Goal: Task Accomplishment & Management: Use online tool/utility

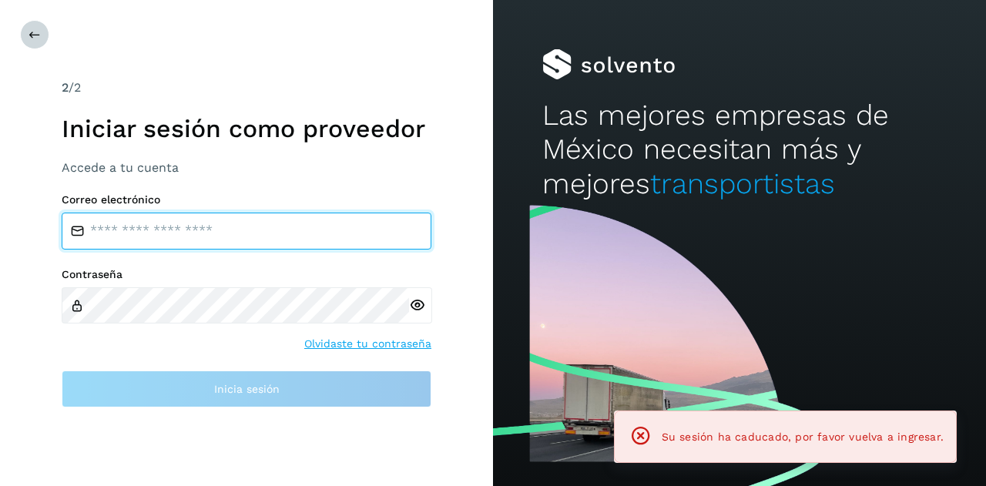
type input "**********"
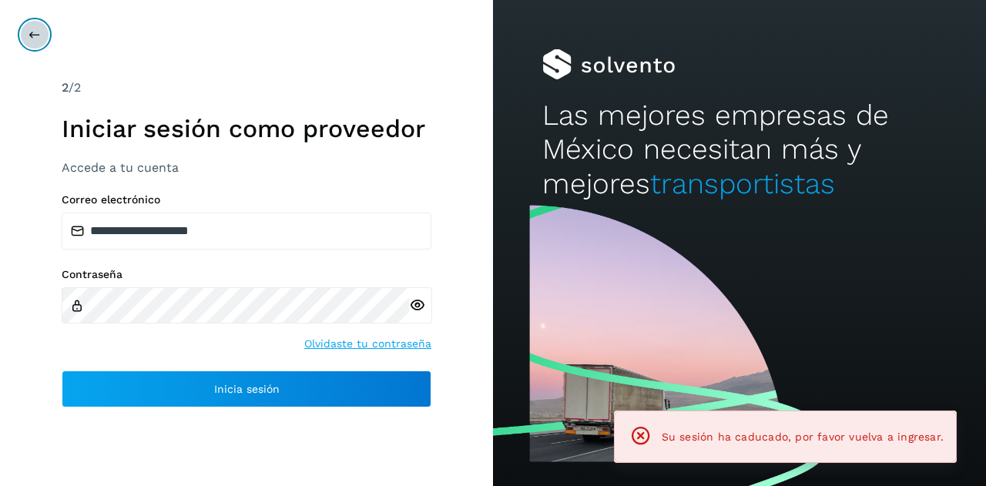
click at [27, 32] on button at bounding box center [34, 34] width 29 height 29
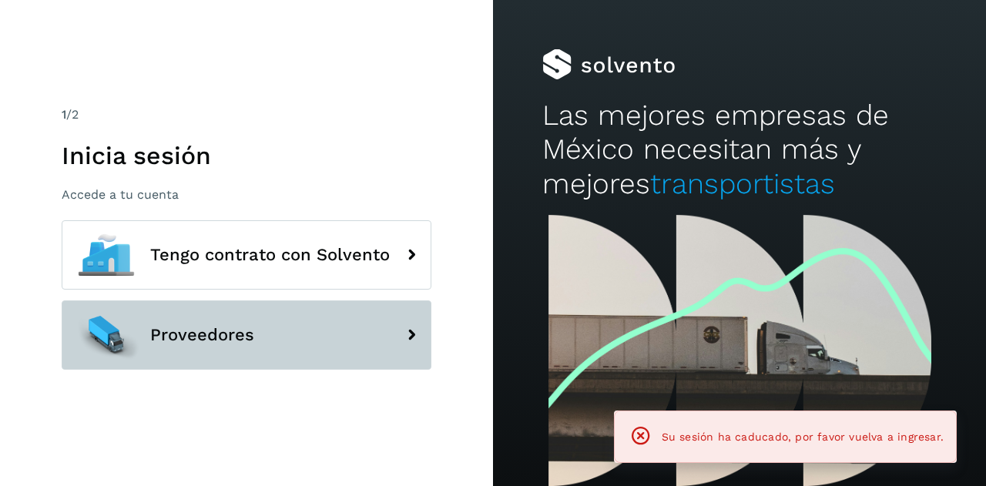
click at [166, 327] on span "Proveedores" at bounding box center [202, 335] width 104 height 18
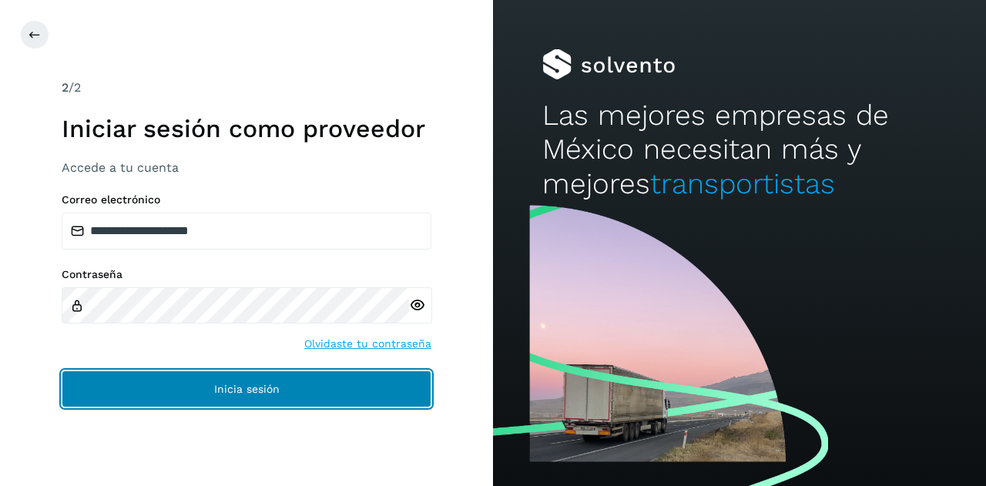
click at [169, 389] on button "Inicia sesión" at bounding box center [247, 388] width 370 height 37
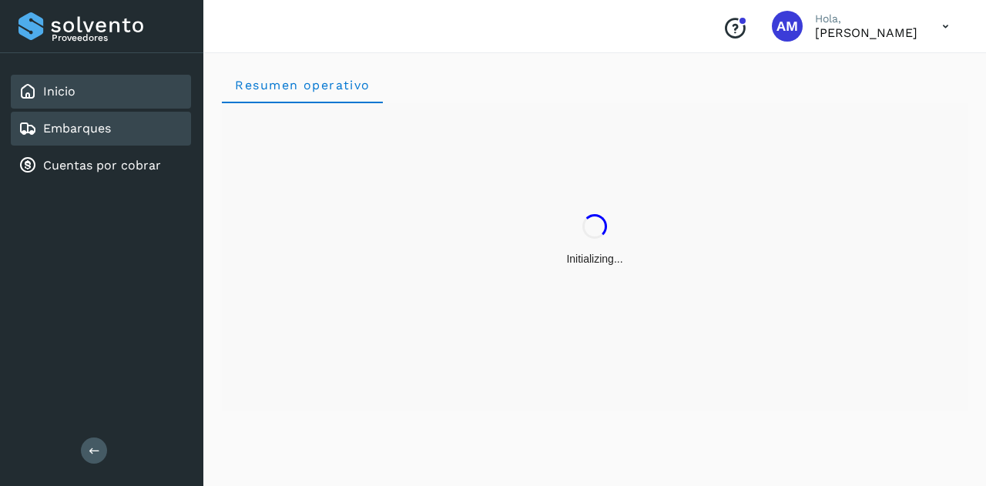
click at [138, 120] on div "Embarques" at bounding box center [101, 129] width 180 height 34
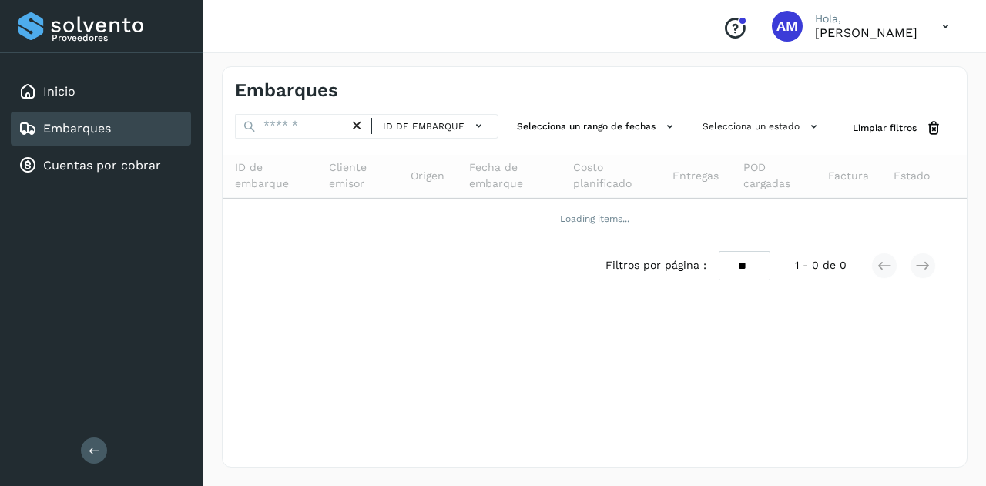
click at [99, 449] on icon at bounding box center [95, 450] width 12 height 12
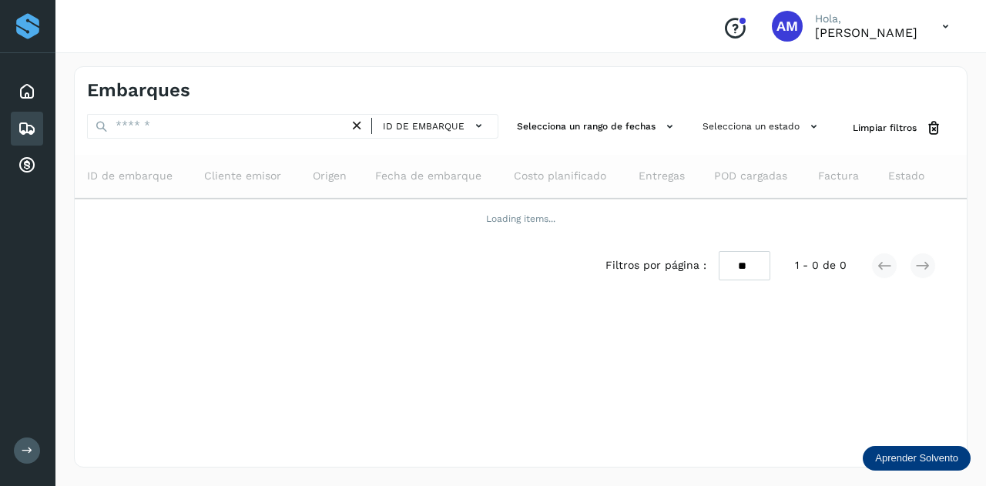
click at [214, 138] on div "ID de embarque" at bounding box center [292, 128] width 411 height 28
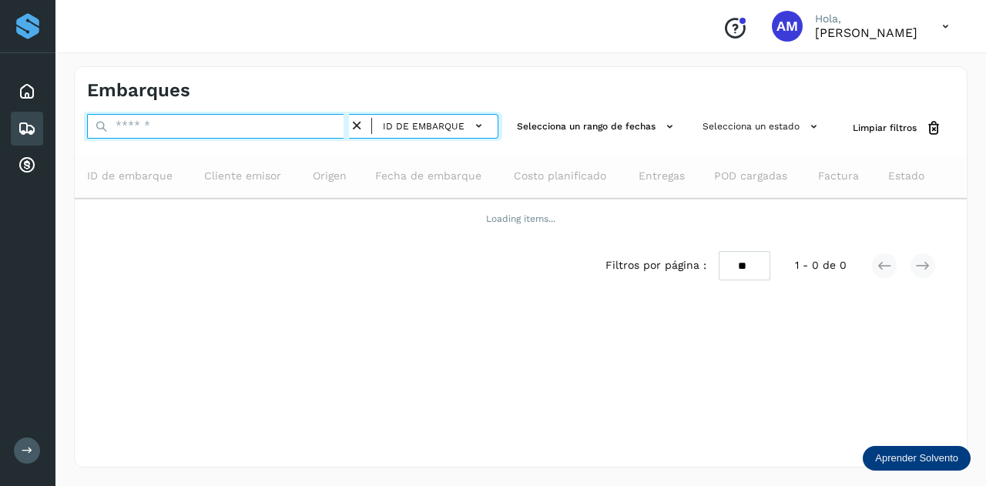
click at [220, 126] on input "text" at bounding box center [218, 126] width 262 height 25
paste input "**********"
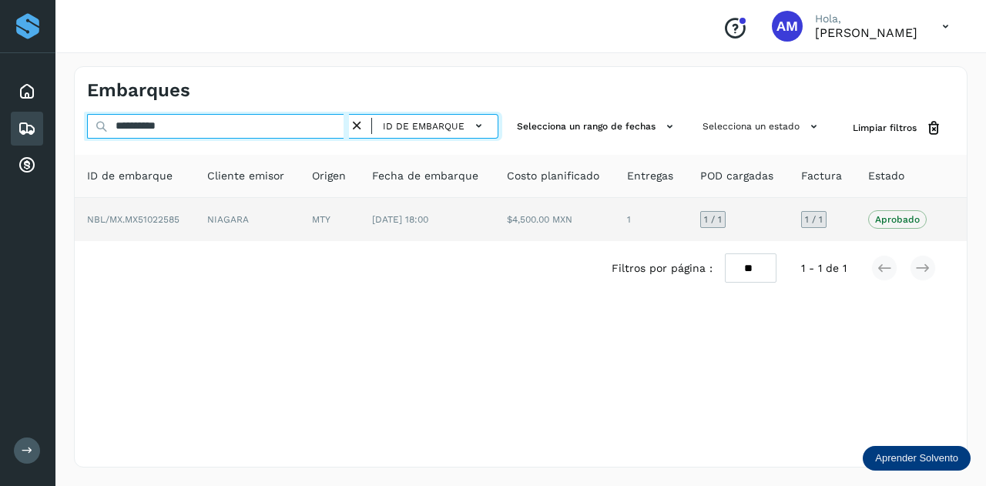
type input "**********"
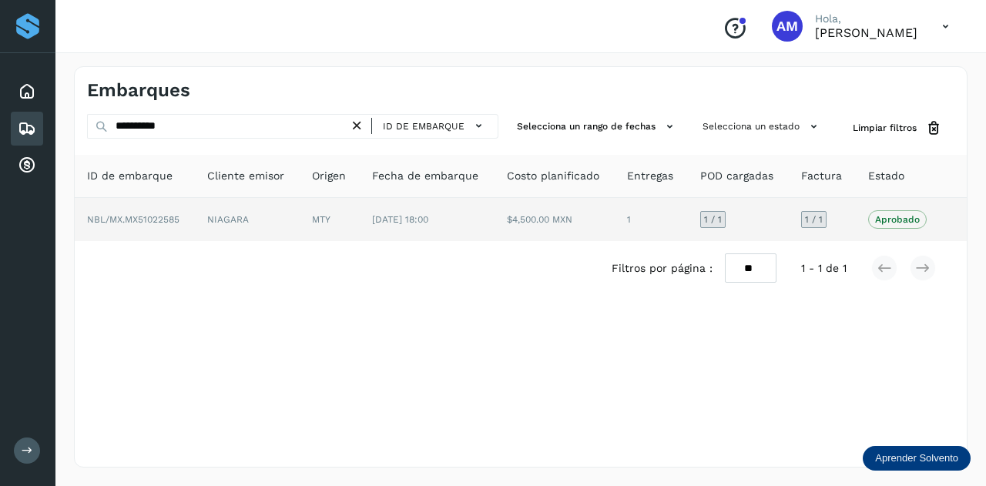
click at [300, 216] on td "NIAGARA" at bounding box center [330, 219] width 60 height 43
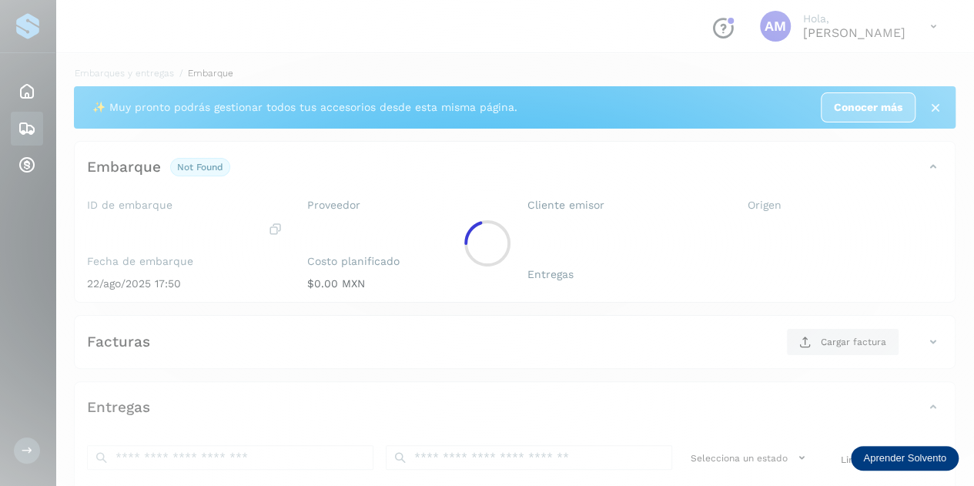
click at [219, 216] on div at bounding box center [487, 243] width 974 height 486
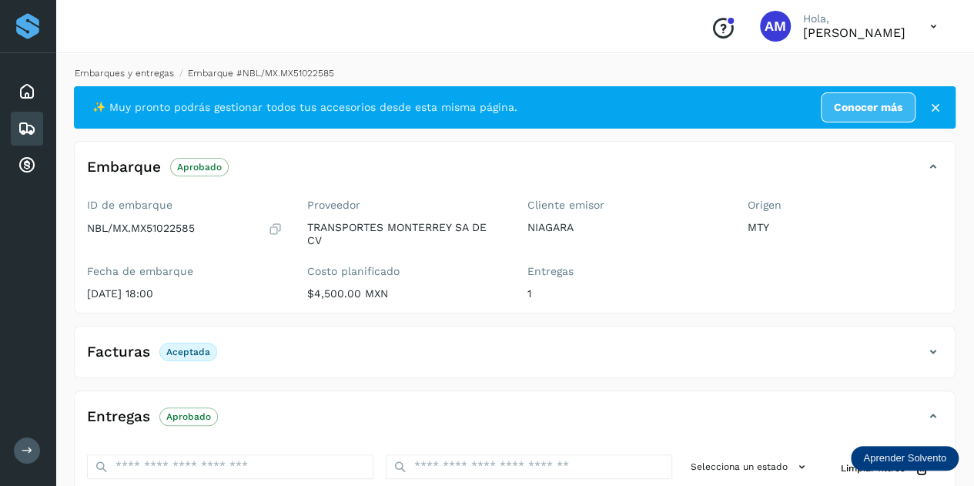
click at [138, 76] on link "Embarques y entregas" at bounding box center [124, 73] width 99 height 11
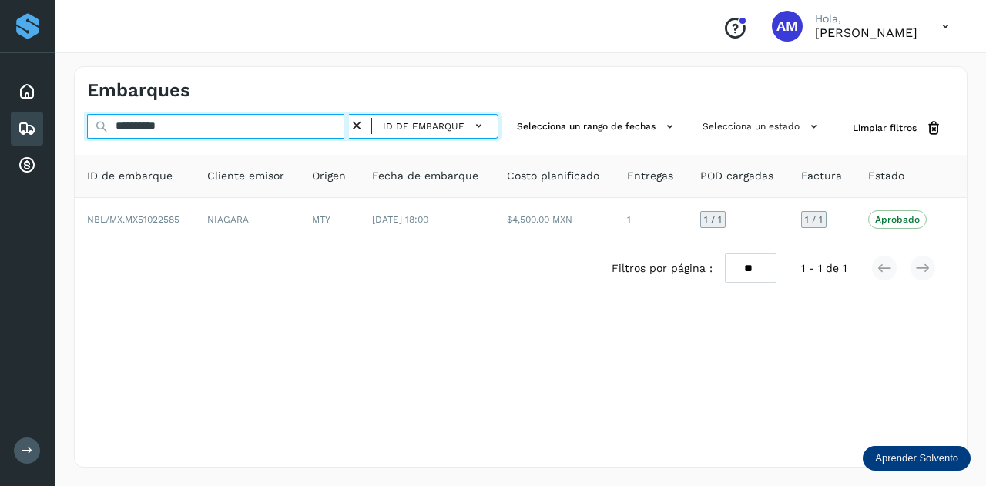
click at [274, 127] on input "**********" at bounding box center [218, 126] width 262 height 25
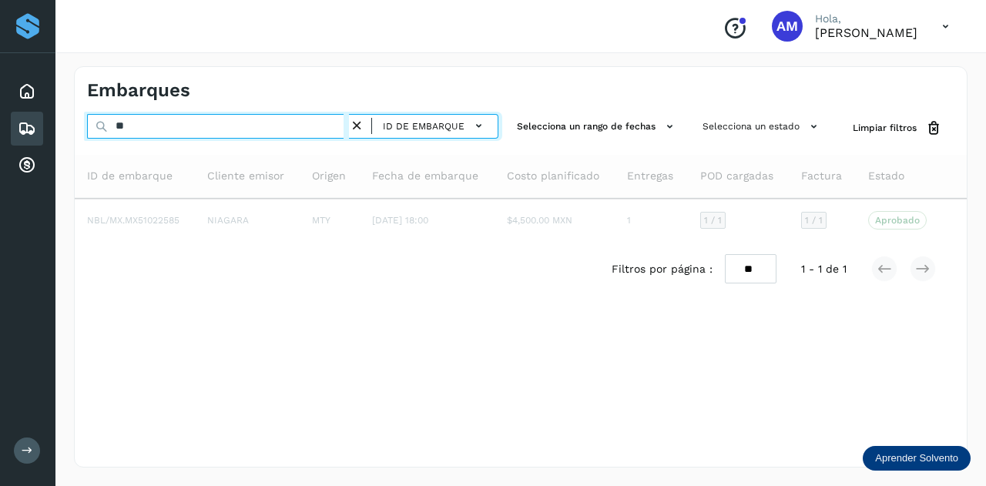
type input "*"
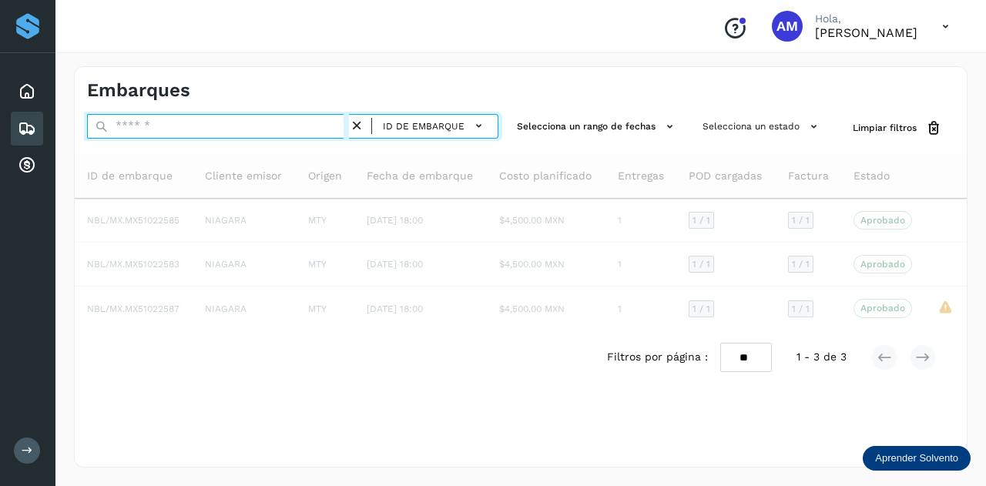
paste input "**********"
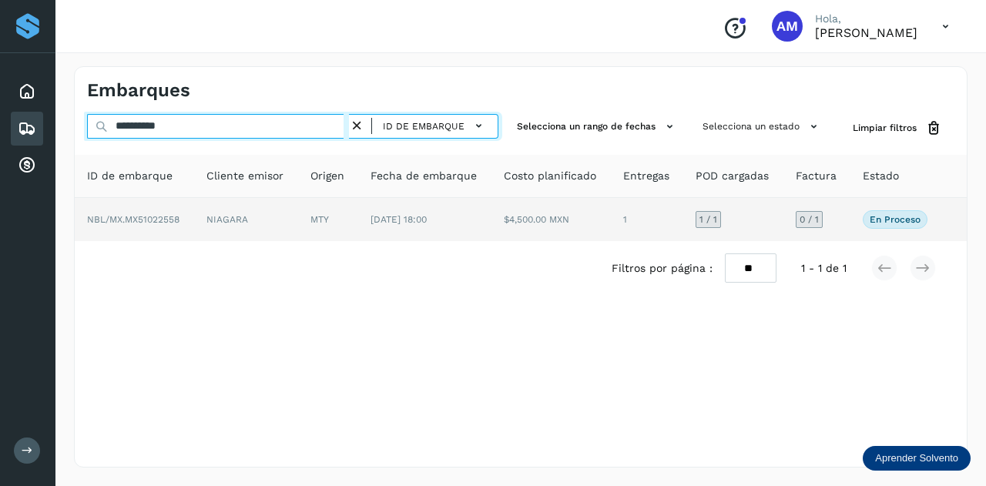
type input "**********"
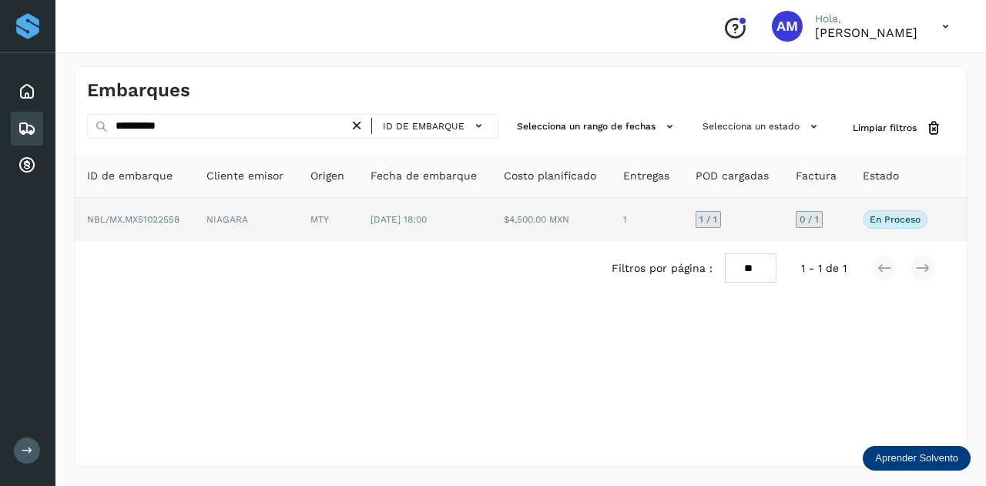
click at [194, 226] on td "NBL/MX.MX51022558" at bounding box center [246, 219] width 104 height 43
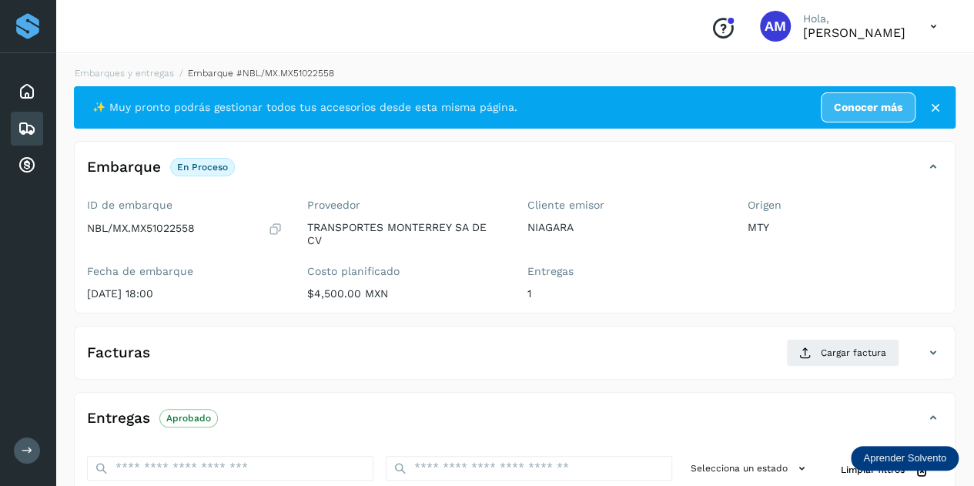
scroll to position [154, 0]
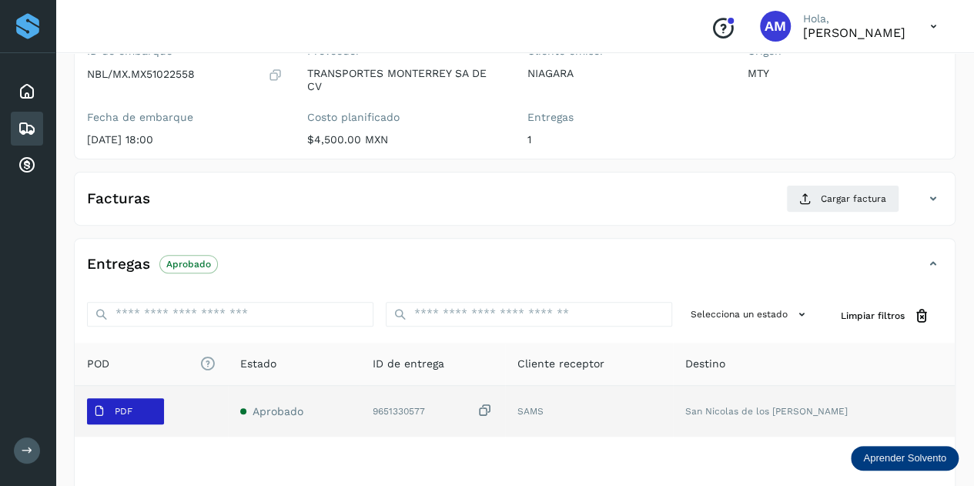
click at [128, 414] on p "PDF" at bounding box center [124, 411] width 18 height 11
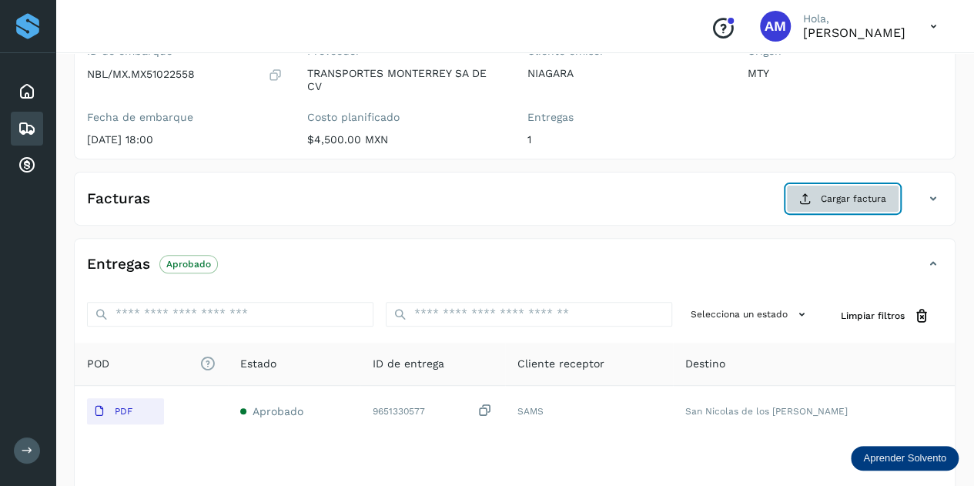
click at [816, 198] on button "Cargar factura" at bounding box center [842, 199] width 113 height 28
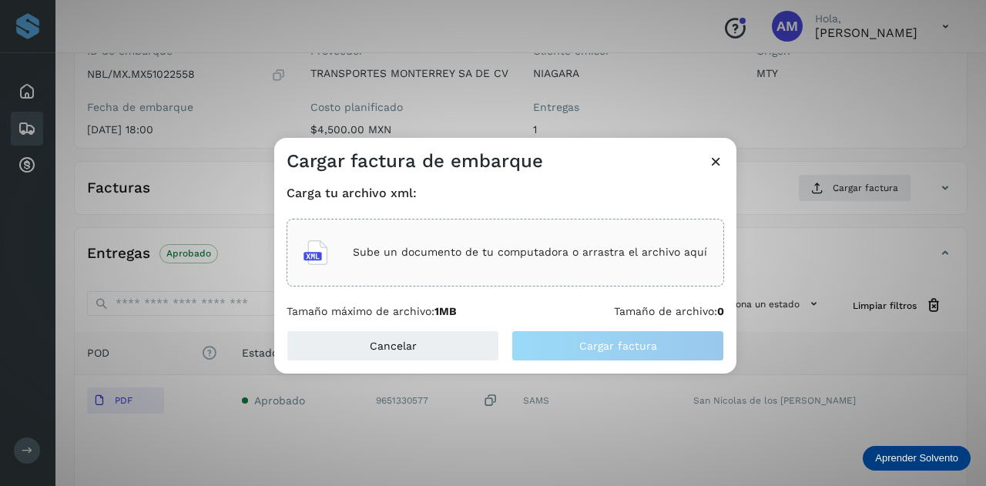
click at [537, 253] on p "Sube un documento de tu computadora o arrastra el archivo aquí" at bounding box center [530, 252] width 354 height 13
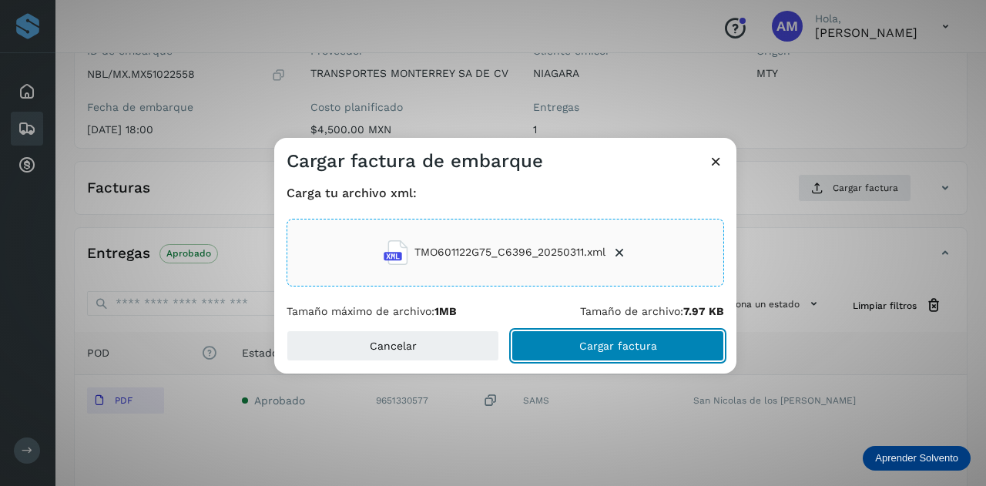
click at [580, 352] on button "Cargar factura" at bounding box center [617, 345] width 213 height 31
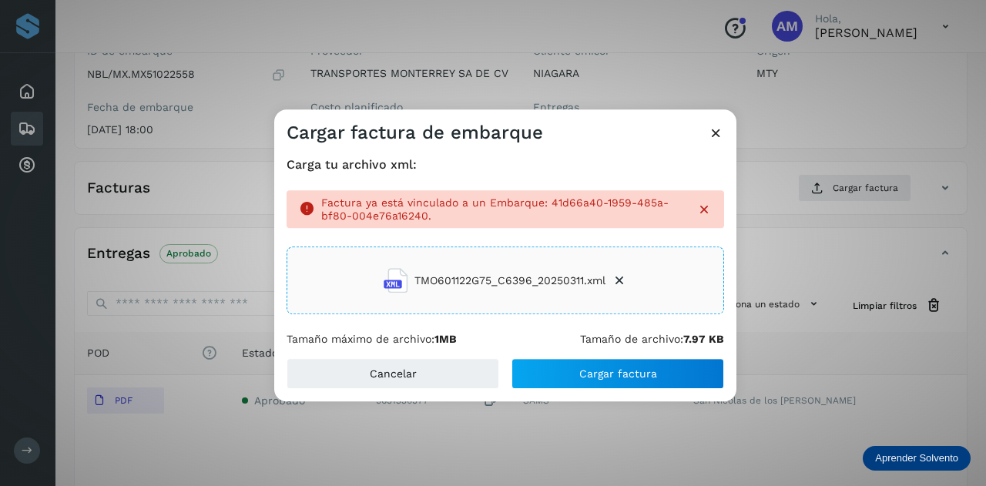
click at [704, 208] on icon at bounding box center [703, 209] width 15 height 15
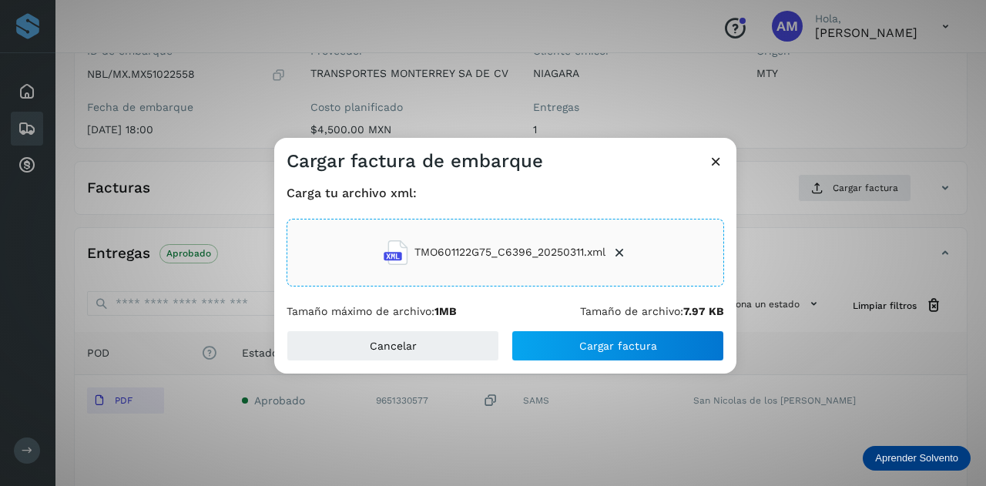
click at [627, 253] on icon at bounding box center [618, 252] width 15 height 15
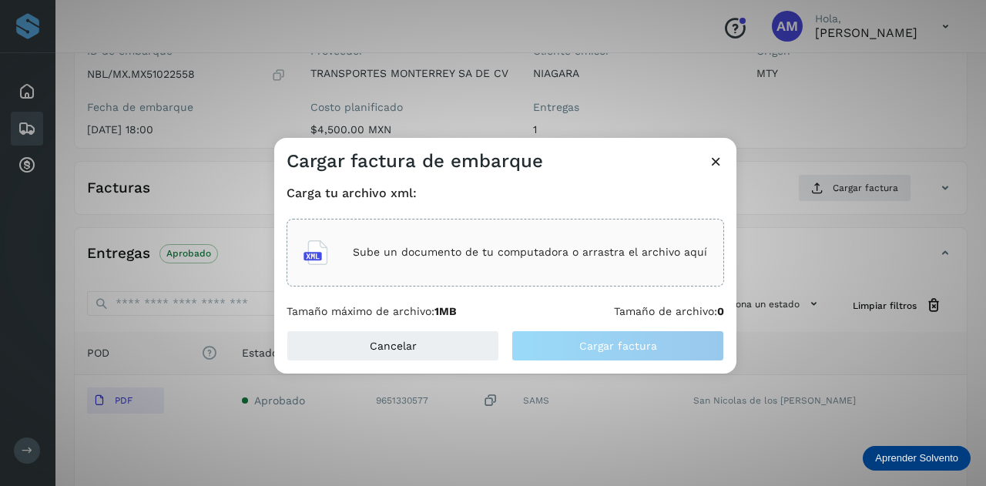
click at [457, 256] on p "Sube un documento de tu computadora o arrastra el archivo aquí" at bounding box center [530, 252] width 354 height 13
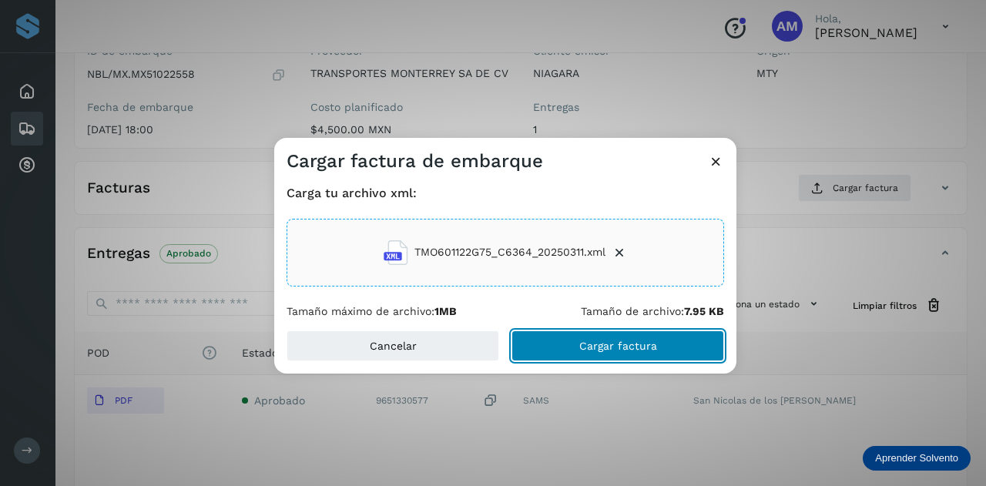
click at [581, 344] on span "Cargar factura" at bounding box center [618, 345] width 78 height 11
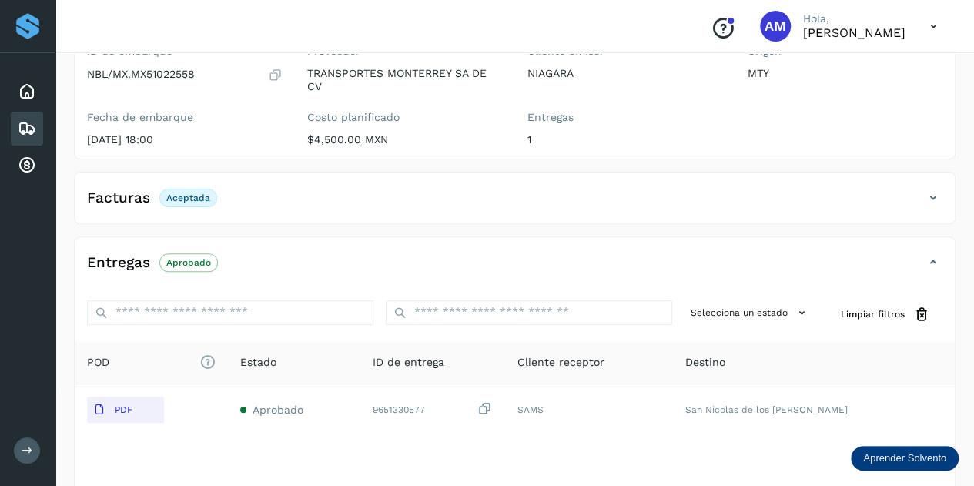
scroll to position [0, 0]
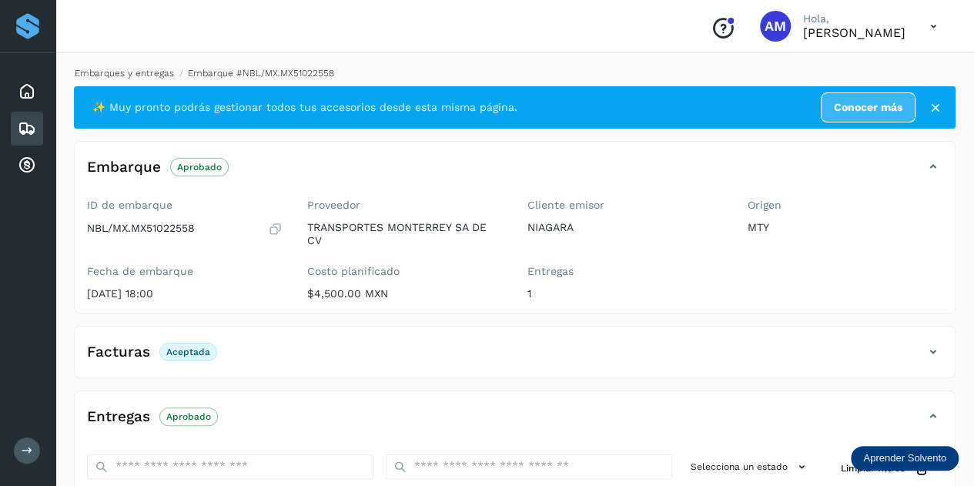
click at [142, 74] on link "Embarques y entregas" at bounding box center [124, 73] width 99 height 11
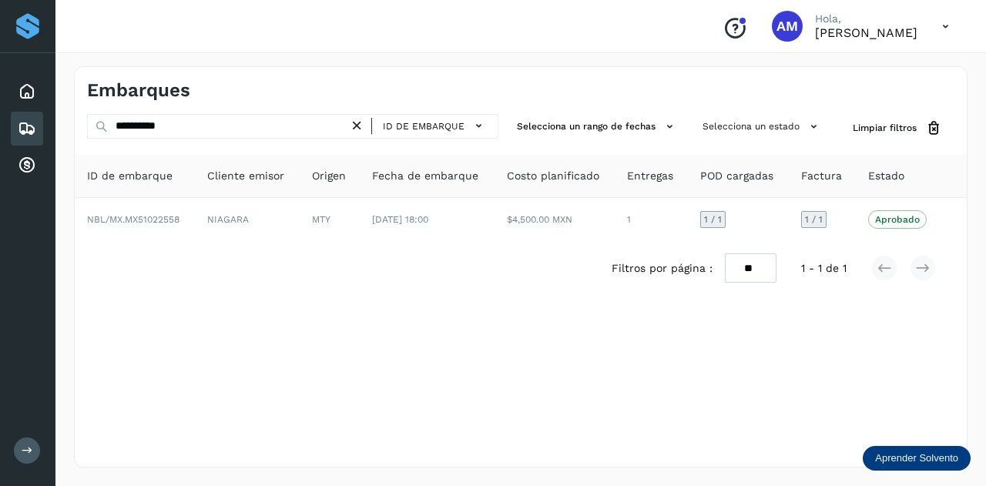
click at [360, 128] on icon at bounding box center [357, 126] width 16 height 16
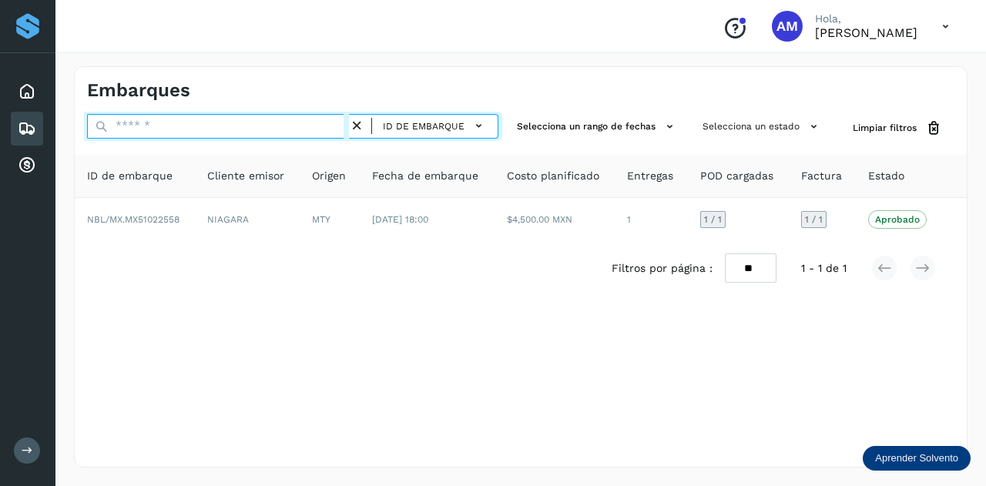
click at [296, 128] on input "text" at bounding box center [218, 126] width 262 height 25
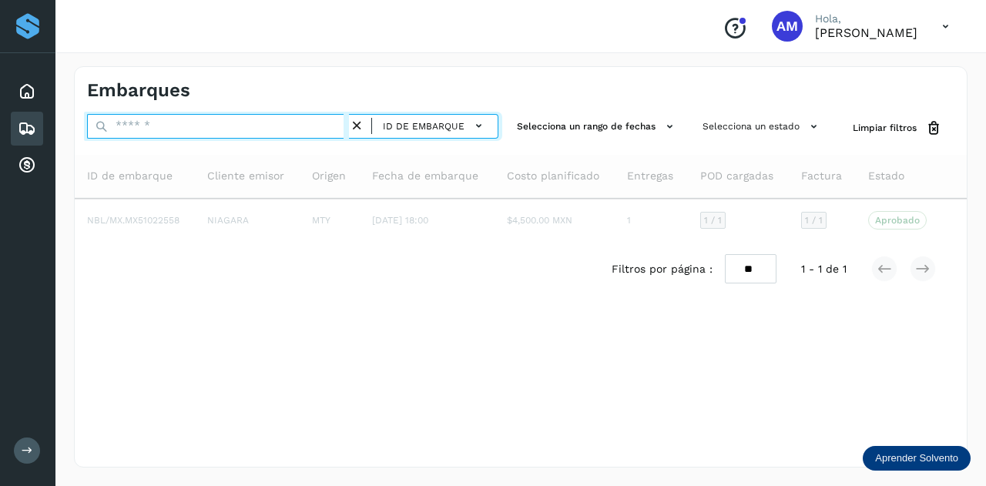
paste input "**********"
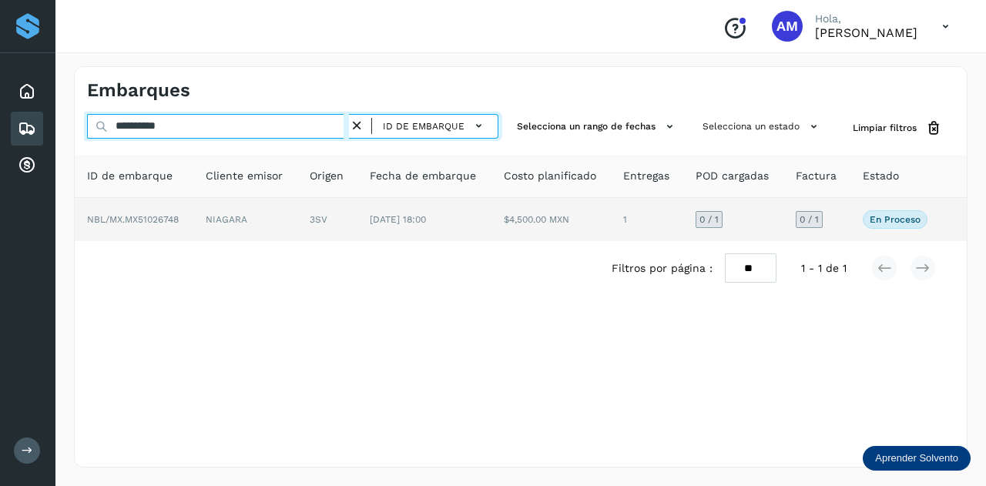
type input "**********"
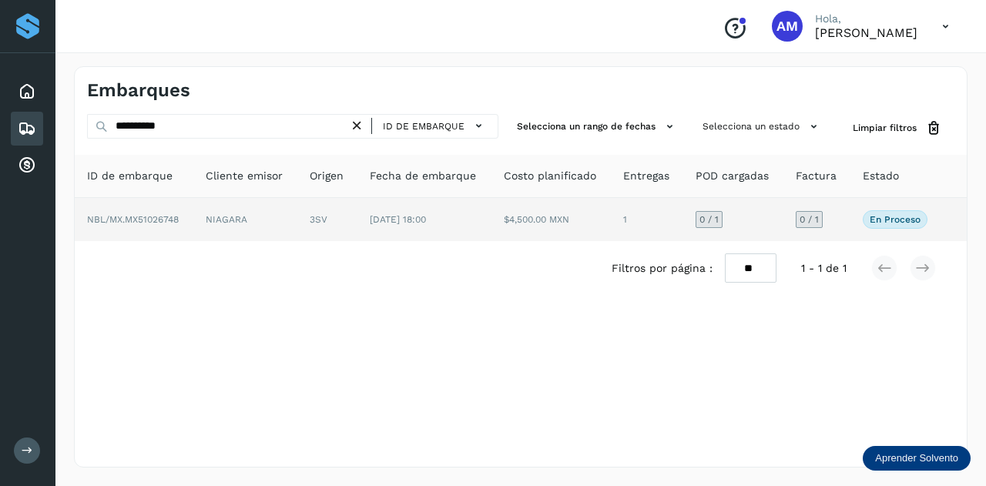
click at [297, 227] on td "NIAGARA" at bounding box center [327, 219] width 60 height 43
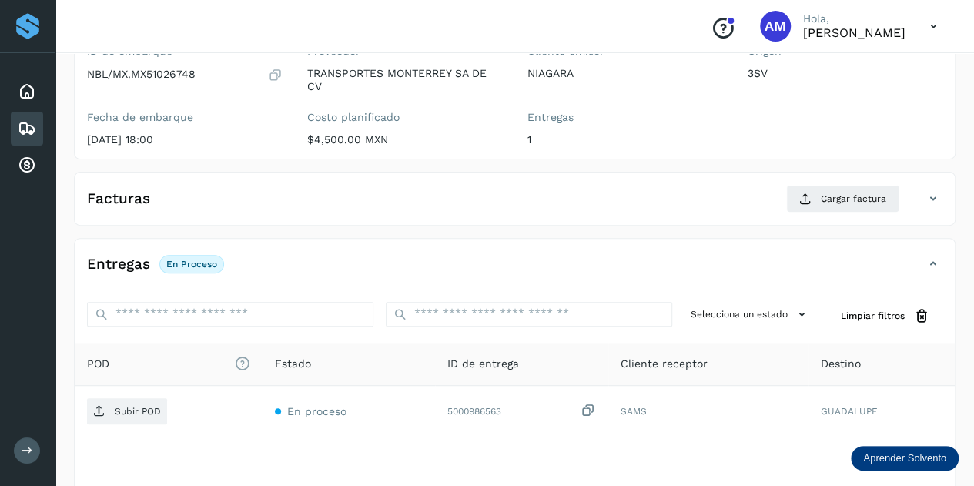
scroll to position [231, 0]
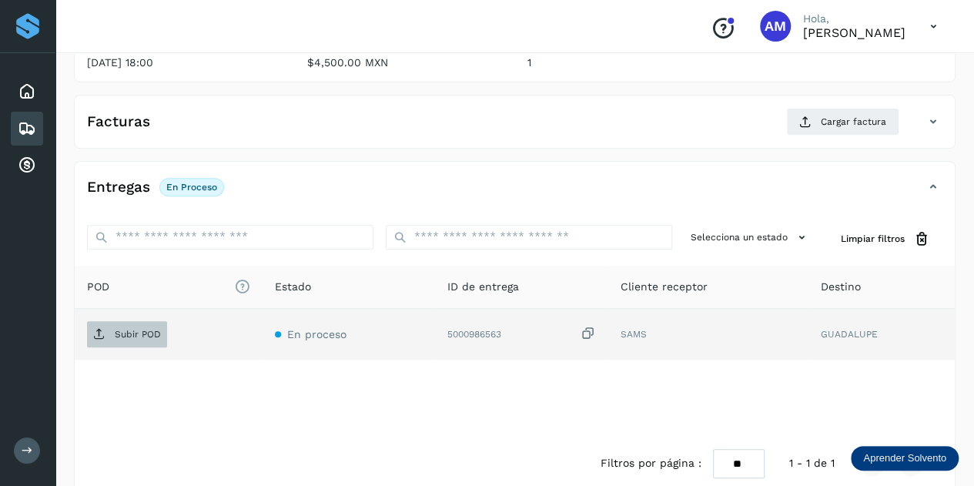
click at [143, 332] on p "Subir POD" at bounding box center [138, 334] width 46 height 11
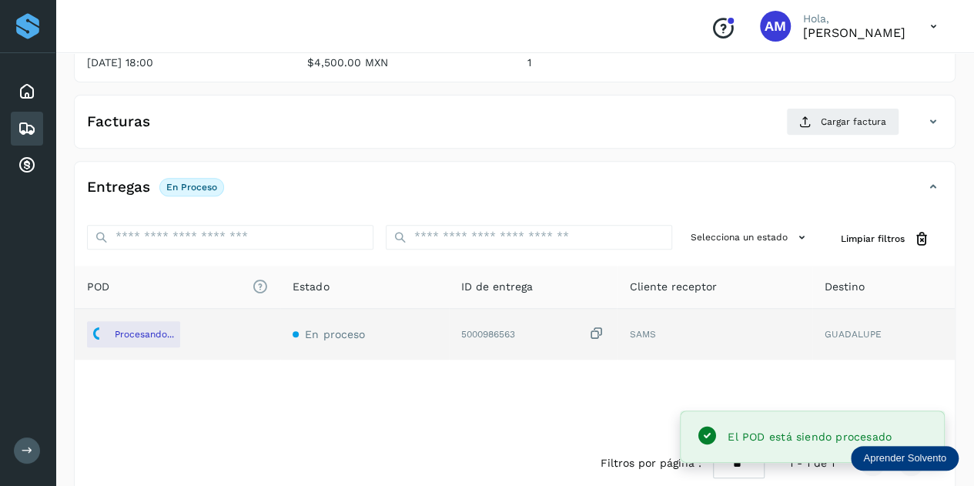
scroll to position [154, 0]
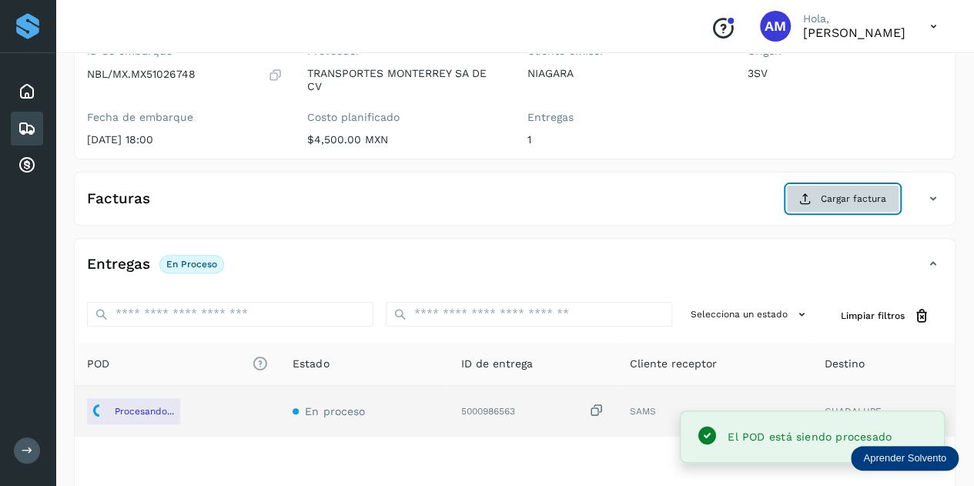
click at [804, 201] on icon at bounding box center [805, 199] width 12 height 12
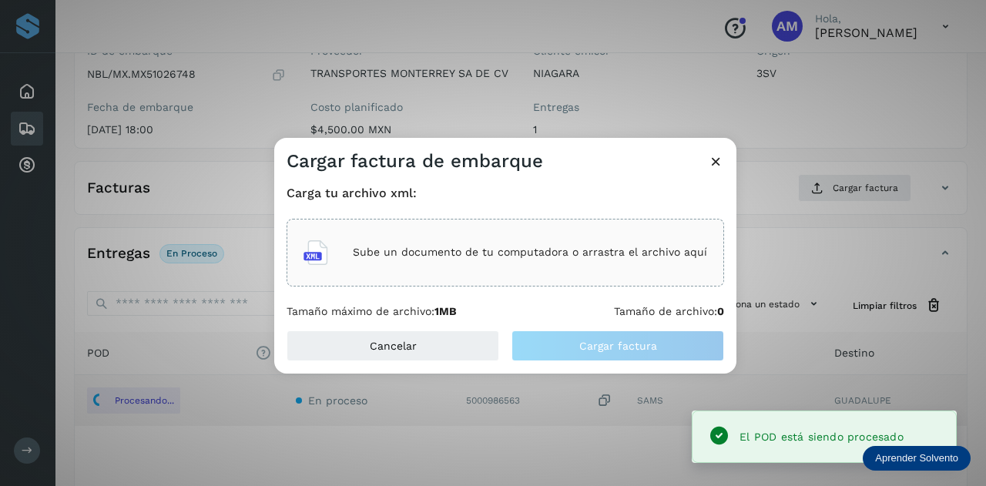
click at [525, 263] on div "Sube un documento de tu computadora o arrastra el archivo aquí" at bounding box center [505, 253] width 404 height 42
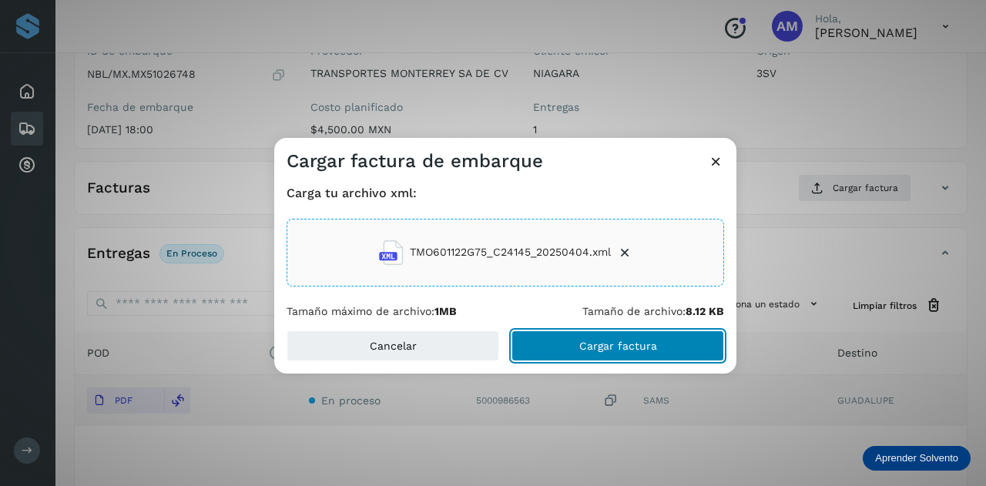
click at [616, 355] on button "Cargar factura" at bounding box center [617, 345] width 213 height 31
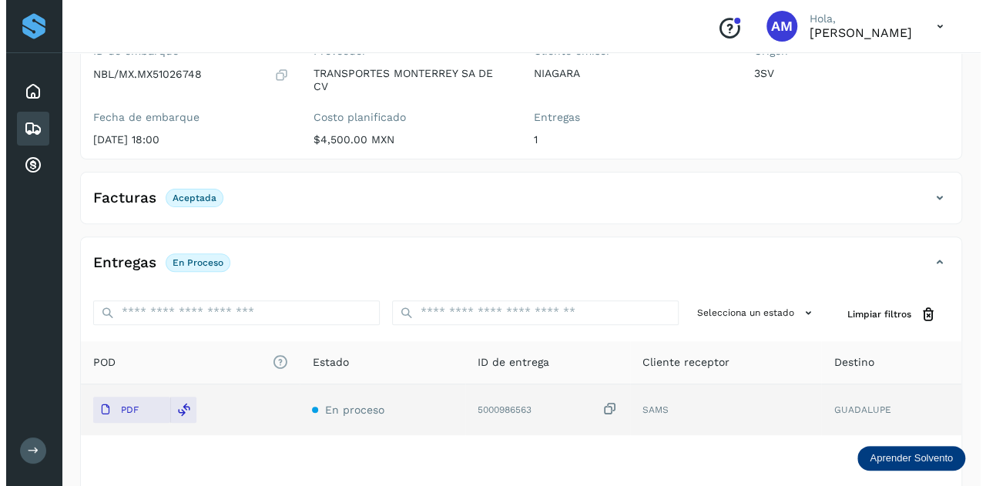
scroll to position [0, 0]
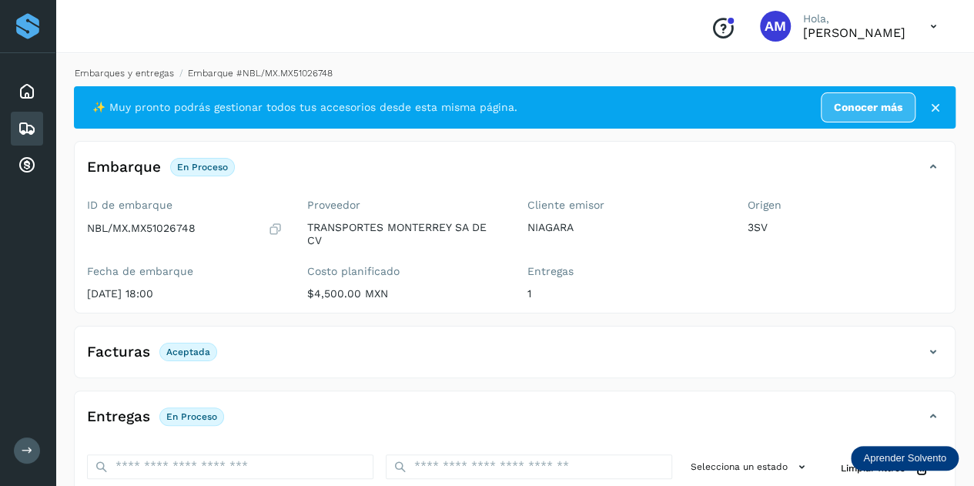
click at [149, 73] on link "Embarques y entregas" at bounding box center [124, 73] width 99 height 11
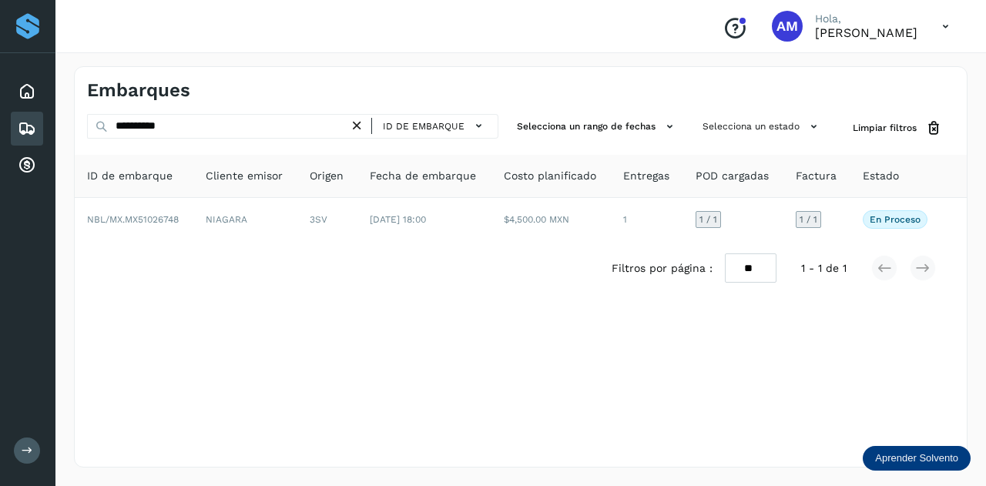
click at [365, 126] on icon at bounding box center [357, 126] width 16 height 16
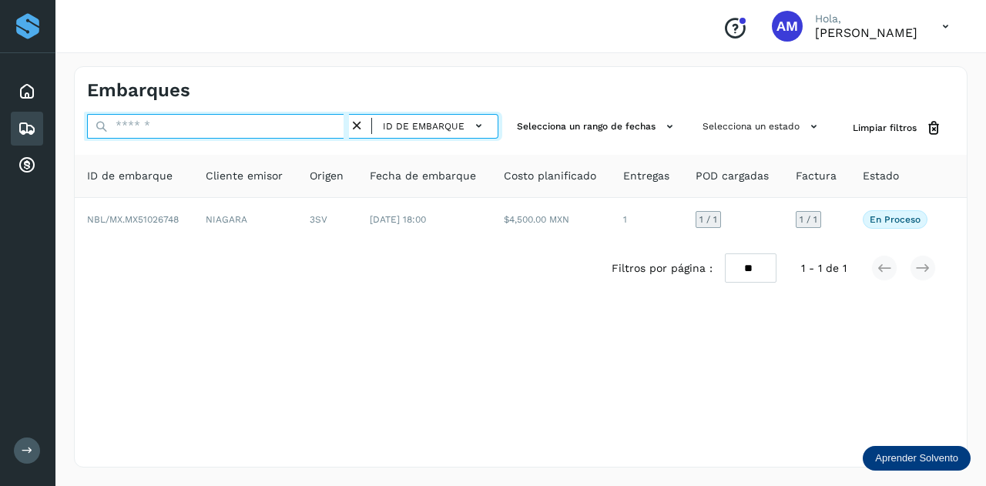
click at [293, 124] on input "text" at bounding box center [218, 126] width 262 height 25
